Goal: Navigation & Orientation: Find specific page/section

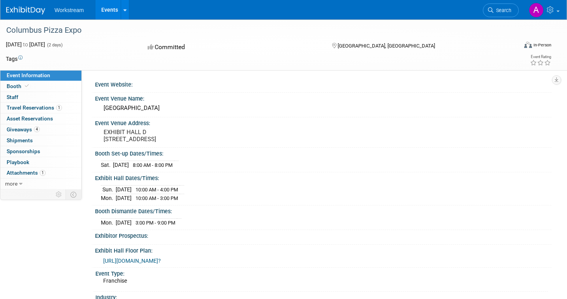
click at [49, 73] on link "Event Information" at bounding box center [40, 75] width 81 height 11
click at [42, 74] on span "Event Information" at bounding box center [29, 75] width 44 height 6
click at [61, 12] on span "Workstream" at bounding box center [68, 10] width 29 height 6
click at [56, 19] on ul "Workstream Events Recently Viewed Events: Columbus Pizza Expo Columbus, OH Oct …" at bounding box center [91, 9] width 75 height 19
click at [43, 12] on img at bounding box center [25, 11] width 39 height 8
